Goal: Complete application form

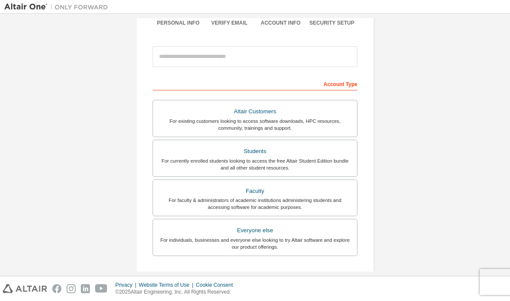
scroll to position [74, 0]
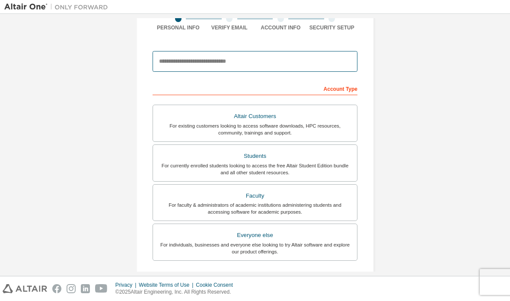
click at [164, 64] on input "email" at bounding box center [255, 61] width 205 height 21
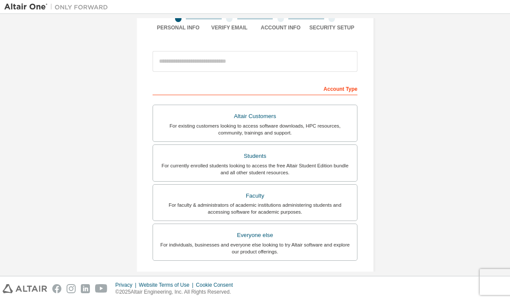
click at [78, 62] on div "Create an Altair One Account For Free Trials, Licenses, Downloads, Learning & D…" at bounding box center [254, 173] width 501 height 458
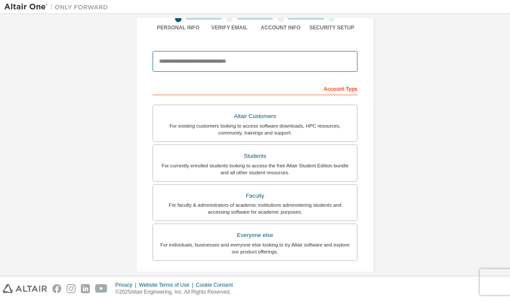
click at [173, 57] on input "email" at bounding box center [255, 61] width 205 height 21
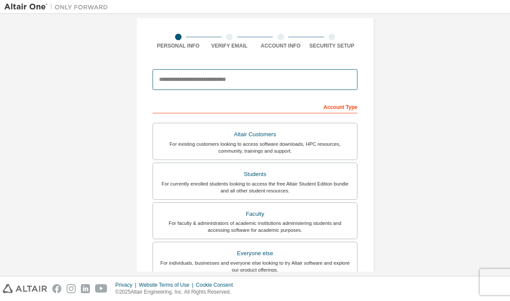
scroll to position [59, 0]
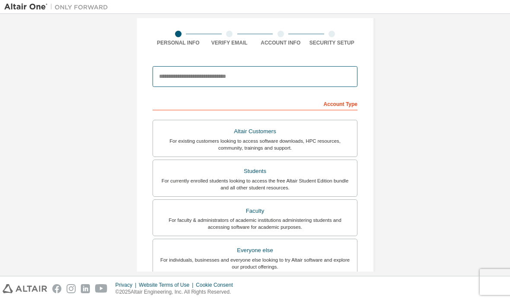
type input "*"
type input "**********"
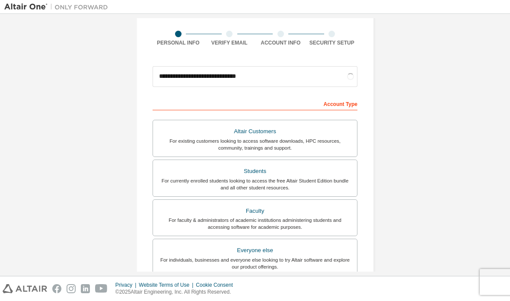
click at [477, 65] on div "**********" at bounding box center [254, 188] width 501 height 458
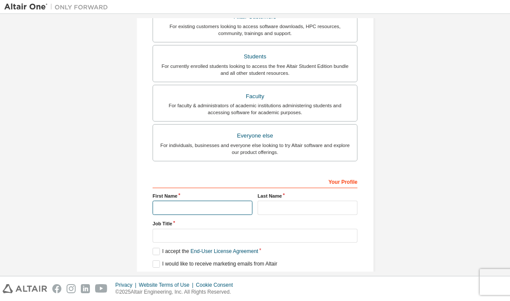
click at [165, 207] on input "text" at bounding box center [203, 207] width 100 height 14
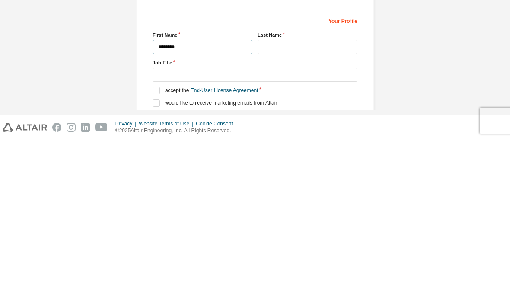
type input "********"
click at [265, 201] on input "text" at bounding box center [307, 208] width 100 height 14
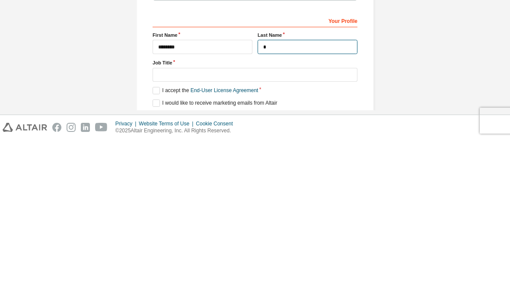
scroll to position [172, 0]
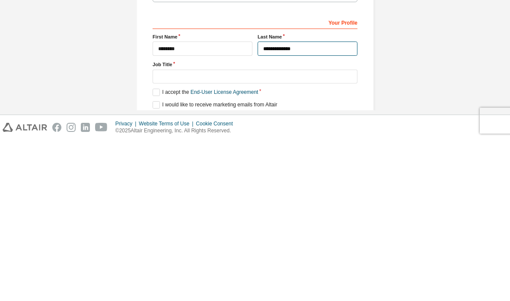
type input "**********"
click at [167, 231] on input "text" at bounding box center [255, 238] width 205 height 14
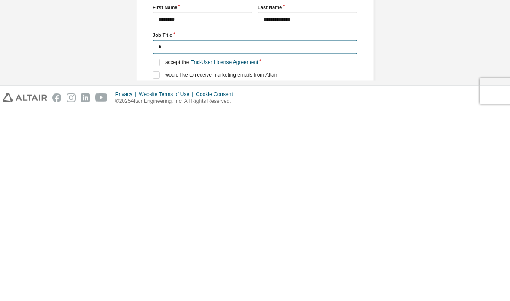
scroll to position [170, 0]
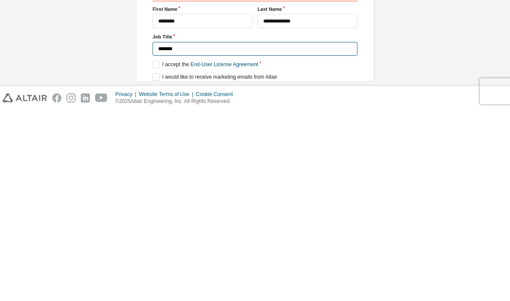
type input "*******"
click at [80, 38] on div "**********" at bounding box center [254, 77] width 501 height 458
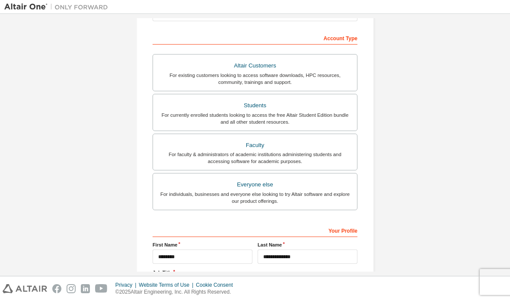
scroll to position [124, 0]
click at [197, 100] on div "Students" at bounding box center [255, 106] width 194 height 12
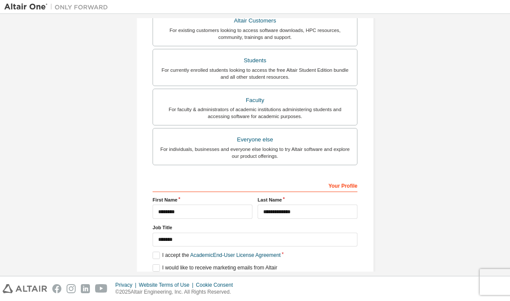
scroll to position [170, 0]
click at [154, 251] on label "I accept the Academic End-User License Agreement" at bounding box center [217, 254] width 128 height 7
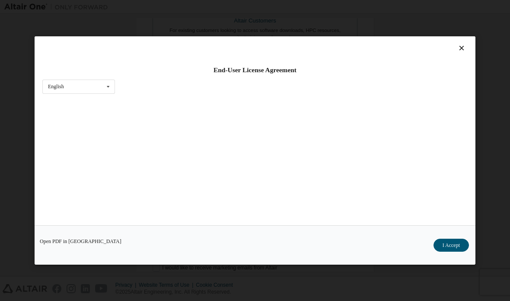
click at [458, 251] on button "I Accept" at bounding box center [450, 244] width 35 height 13
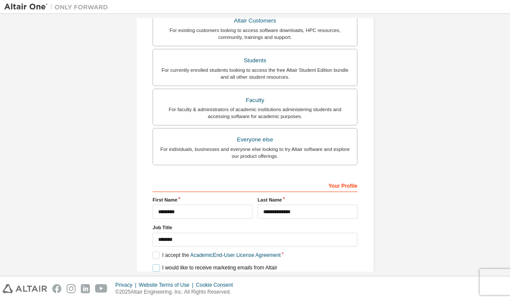
click at [158, 264] on label "I would like to receive marketing emails from Altair" at bounding box center [215, 267] width 124 height 7
click at [246, 276] on button "Next" at bounding box center [254, 282] width 39 height 13
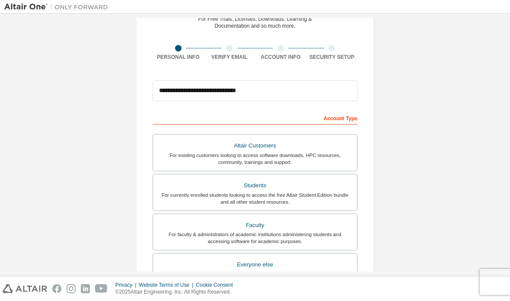
scroll to position [0, 0]
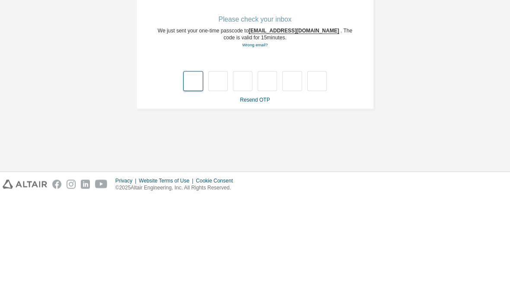
type input "*"
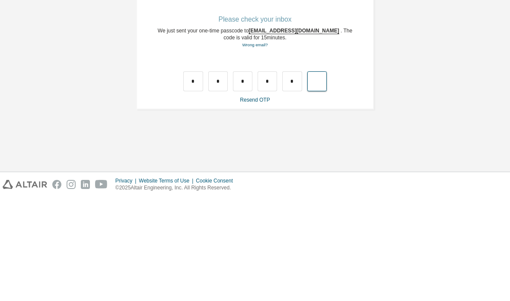
type input "*"
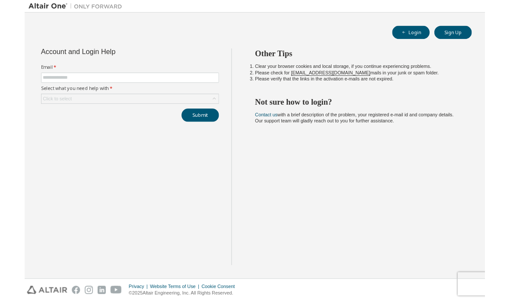
scroll to position [35, 0]
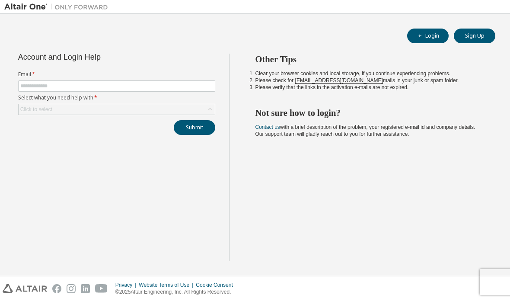
click at [47, 71] on label "Email *" at bounding box center [116, 74] width 197 height 7
click at [46, 71] on label "Email *" at bounding box center [116, 74] width 197 height 7
click at [39, 83] on input "text" at bounding box center [116, 86] width 193 height 7
type input "*"
click at [194, 120] on button "Submit" at bounding box center [194, 127] width 41 height 15
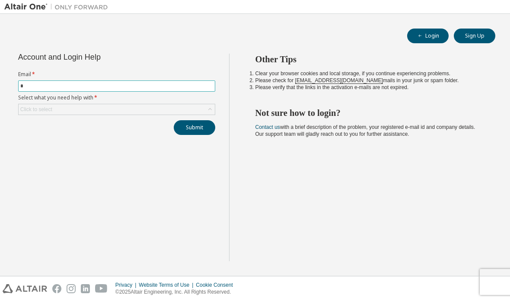
type input "**********"
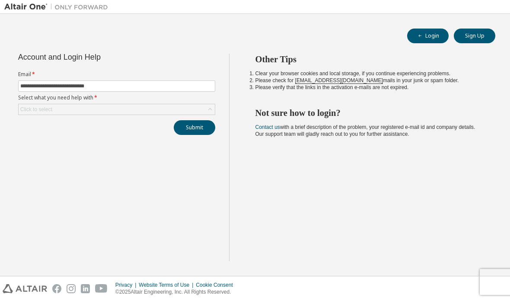
click at [26, 106] on div "Click to select" at bounding box center [36, 109] width 32 height 7
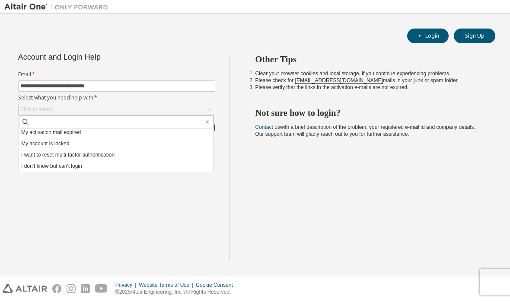
scroll to position [24, 0]
click at [26, 160] on li "I don't know but can't login" at bounding box center [116, 165] width 194 height 11
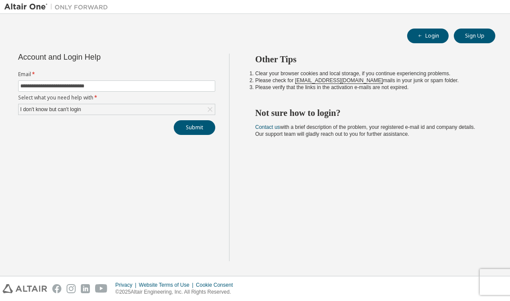
click at [199, 120] on button "Submit" at bounding box center [194, 127] width 41 height 15
